Goal: Information Seeking & Learning: Learn about a topic

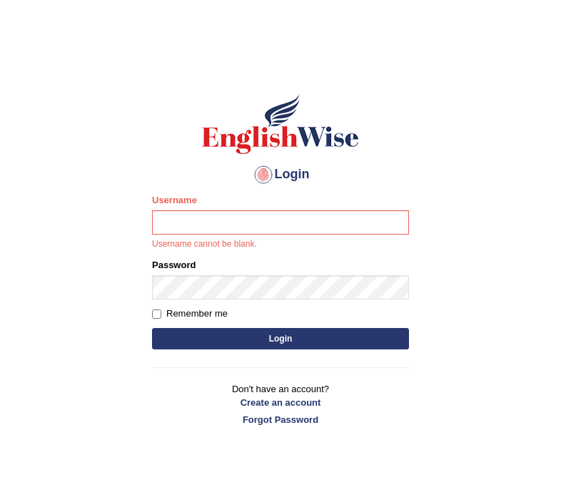
click at [494, 287] on body "Login Please fix the following errors: Username Username cannot be blank. Passw…" at bounding box center [280, 279] width 561 height 502
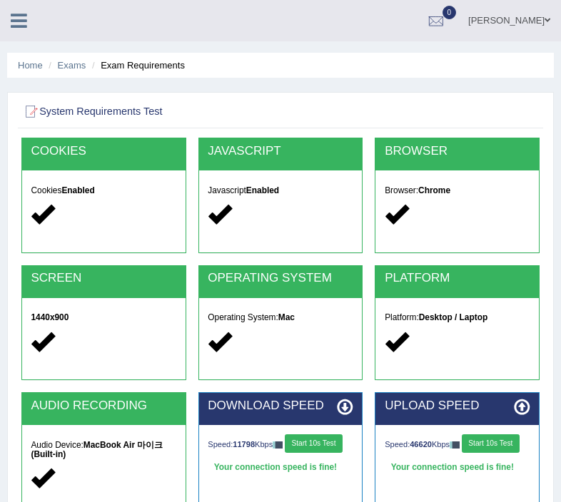
click at [14, 28] on icon at bounding box center [19, 20] width 16 height 19
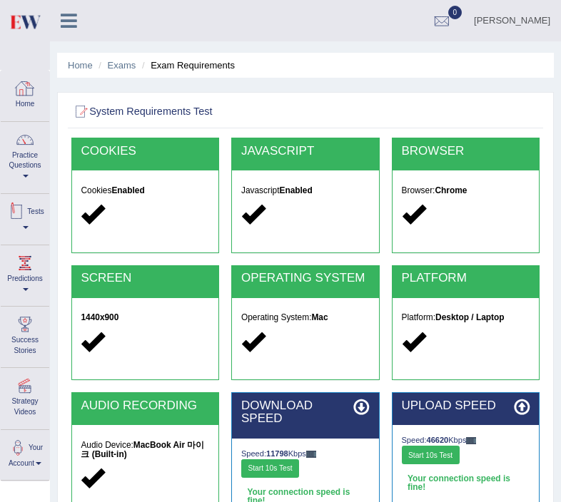
click at [17, 71] on link "Home" at bounding box center [25, 94] width 48 height 46
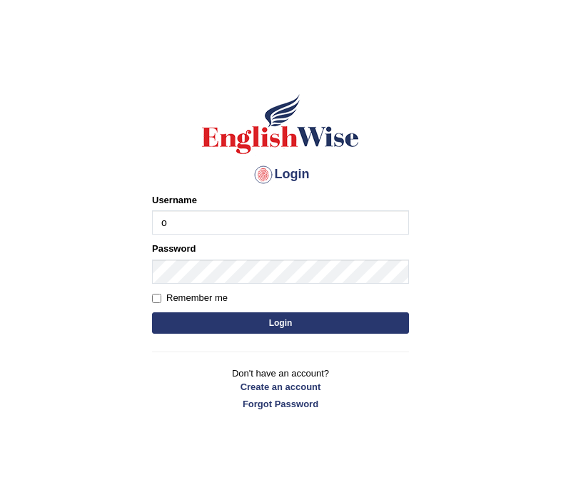
type input "olivert"
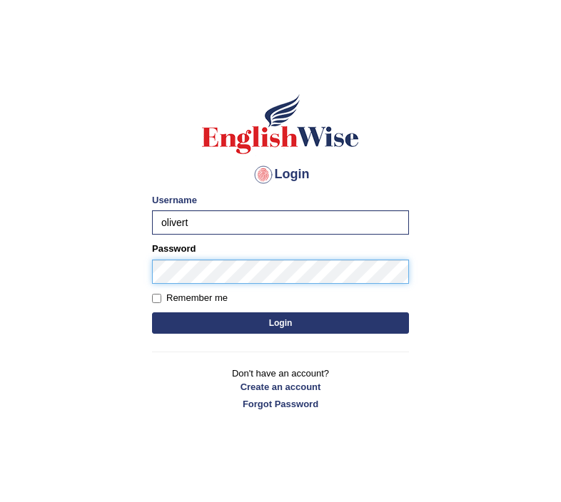
click at [152, 312] on button "Login" at bounding box center [280, 322] width 257 height 21
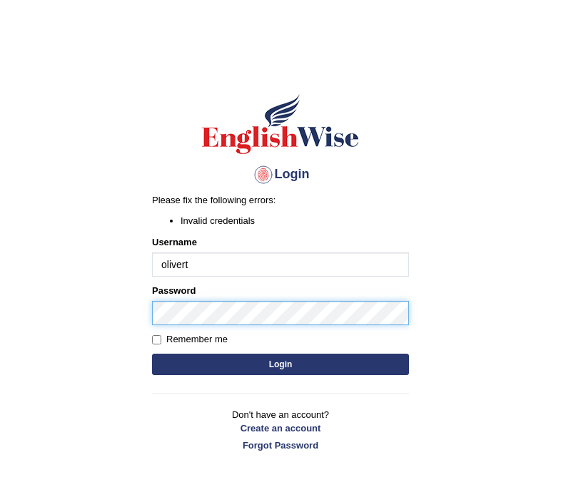
click at [47, 309] on body "Login Please fix the following errors: Invalid credentials Username olivert Pas…" at bounding box center [280, 279] width 561 height 502
click at [152, 354] on button "Login" at bounding box center [280, 364] width 257 height 21
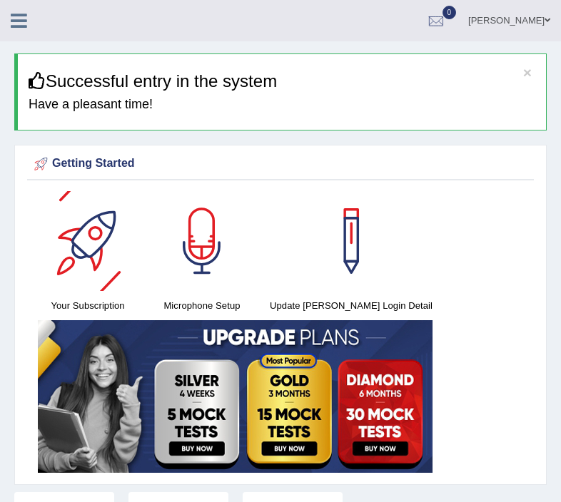
click at [19, 24] on icon at bounding box center [19, 20] width 16 height 19
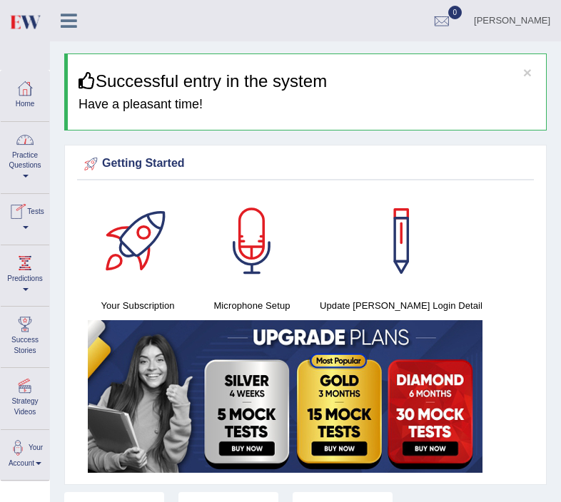
click at [29, 161] on link "Practice Questions" at bounding box center [25, 155] width 48 height 67
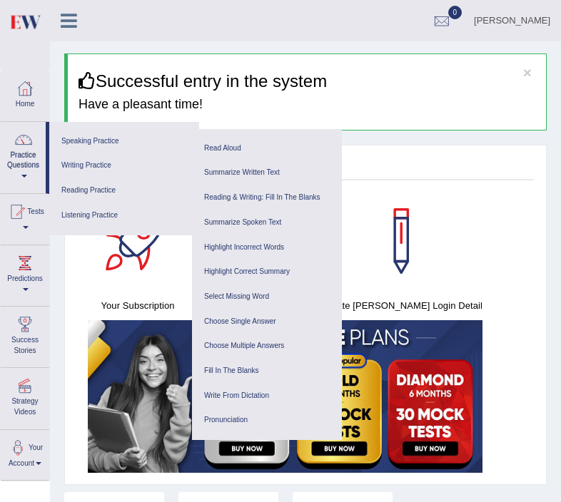
click at [27, 215] on div at bounding box center [16, 211] width 21 height 21
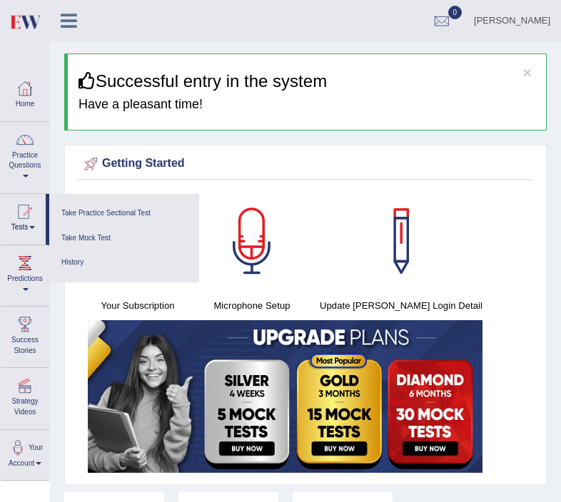
click at [81, 219] on link "Take Practice Sectional Test" at bounding box center [124, 213] width 136 height 25
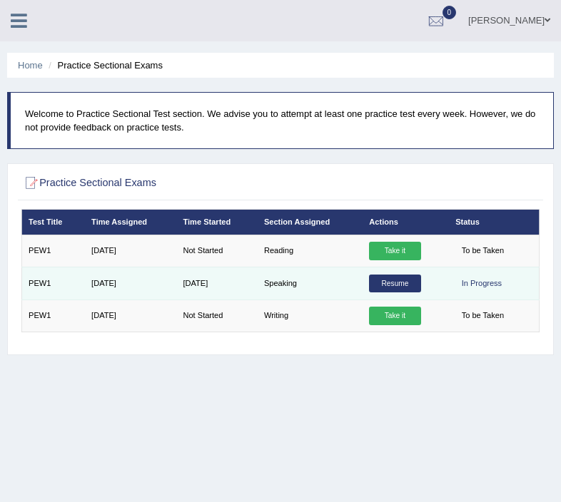
click at [410, 281] on link "Resume" at bounding box center [394, 284] width 51 height 19
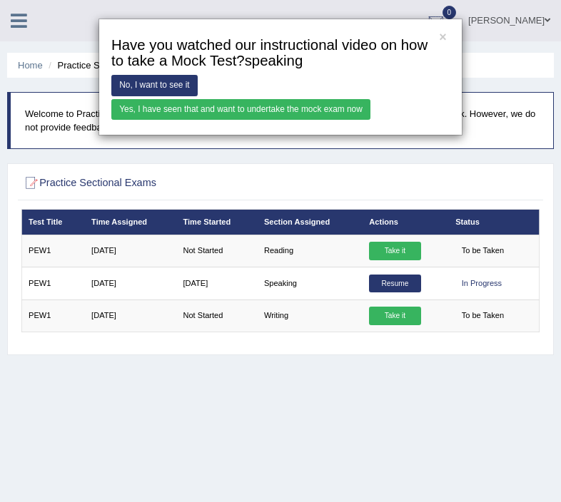
click at [295, 111] on link "Yes, I have seen that and want to undertake the mock exam now" at bounding box center [240, 109] width 259 height 21
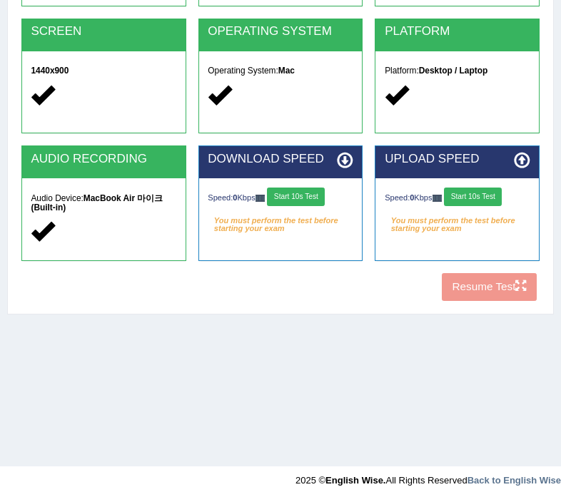
click at [316, 195] on button "Start 10s Test" at bounding box center [296, 197] width 58 height 19
click at [480, 198] on button "Start 10s Test" at bounding box center [473, 197] width 58 height 19
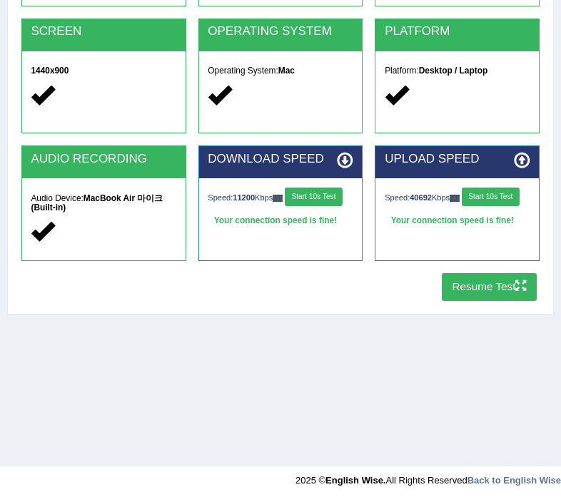
click at [491, 287] on button "Resume Test" at bounding box center [488, 287] width 95 height 28
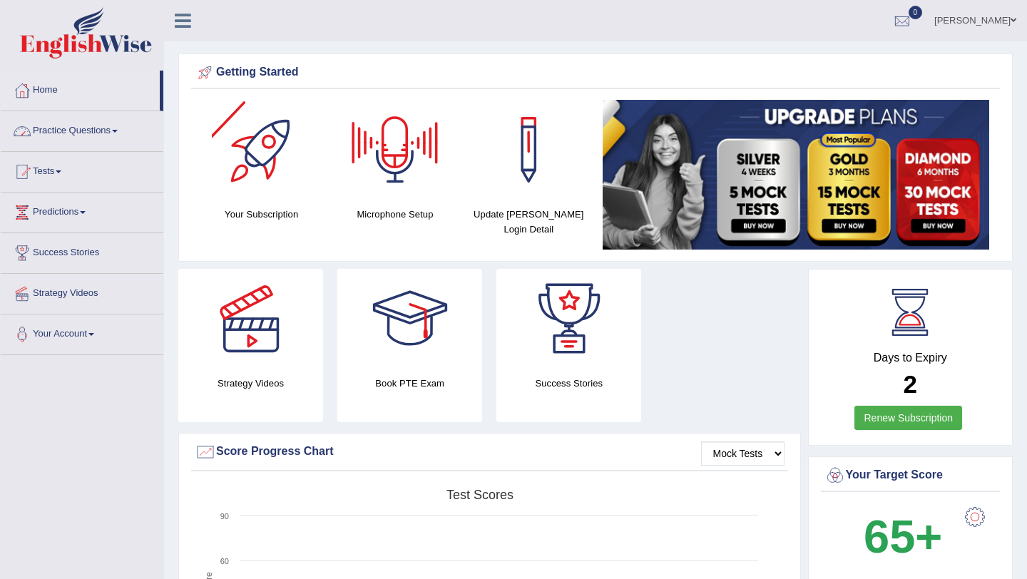
click at [109, 137] on link "Practice Questions" at bounding box center [82, 129] width 163 height 36
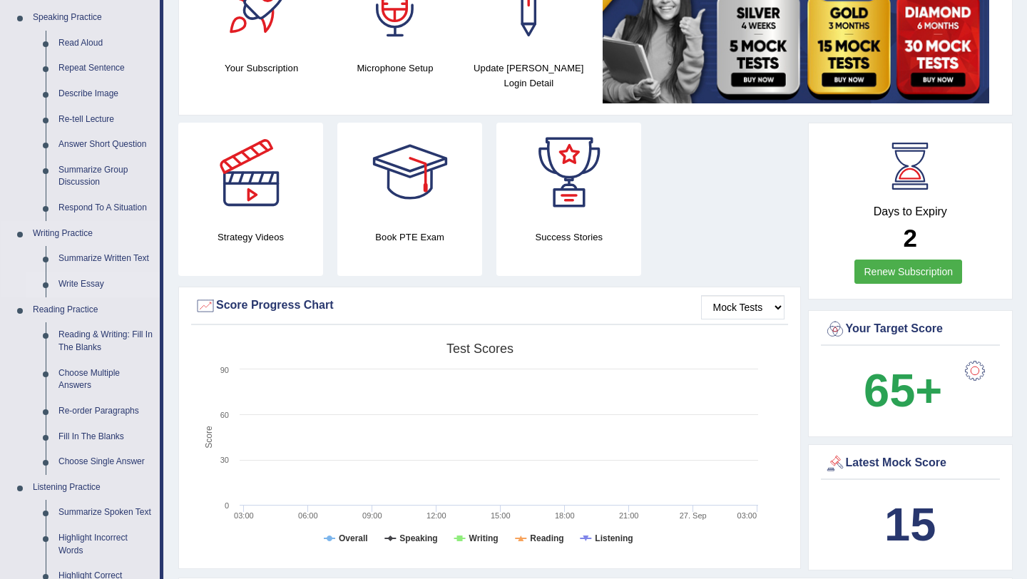
scroll to position [134, 0]
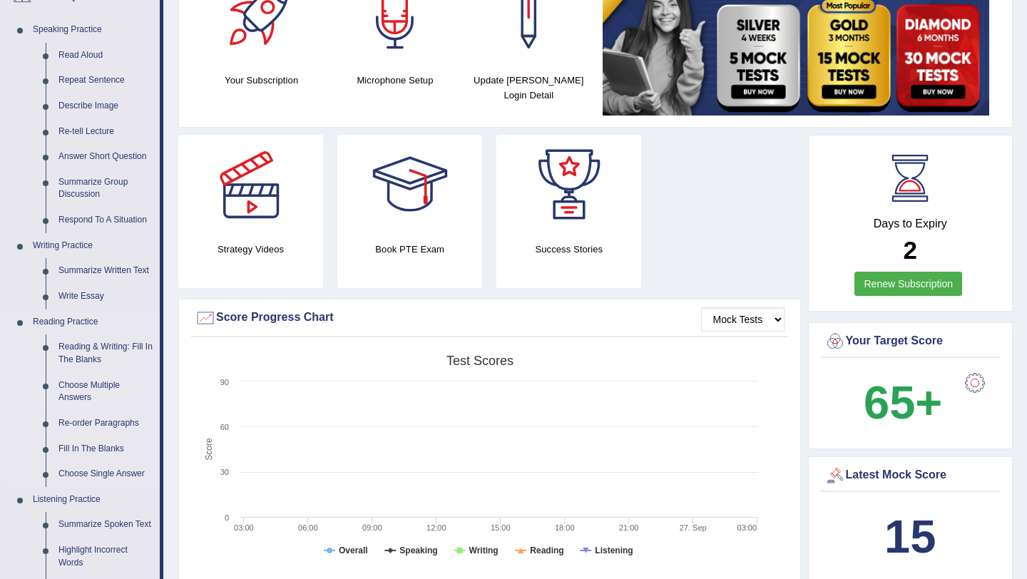
click at [74, 394] on link "Choose Multiple Answers" at bounding box center [106, 392] width 108 height 38
